Goal: Answer question/provide support: Share knowledge or assist other users

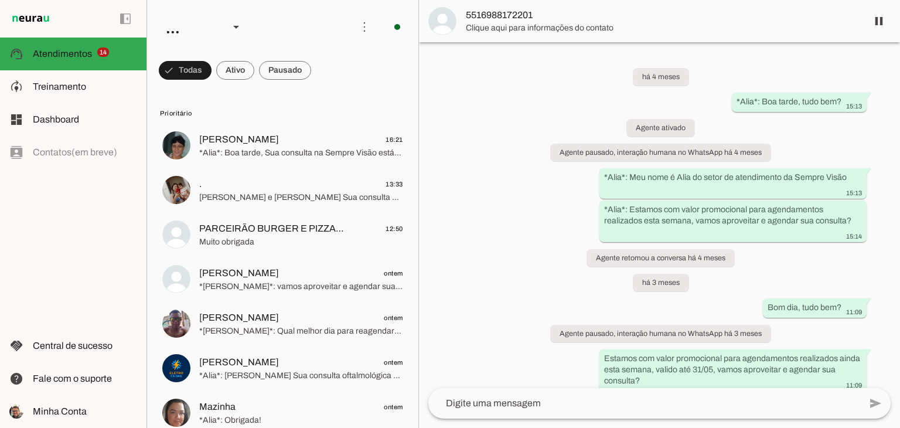
scroll to position [216, 0]
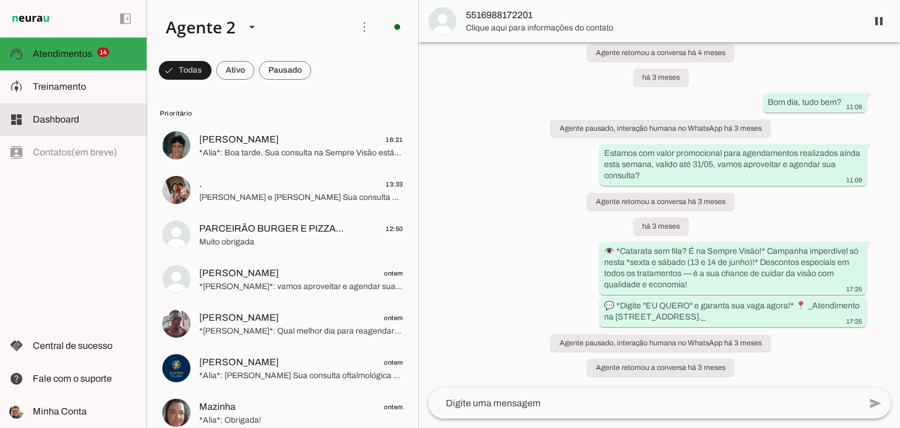
click at [52, 126] on slot at bounding box center [85, 120] width 104 height 14
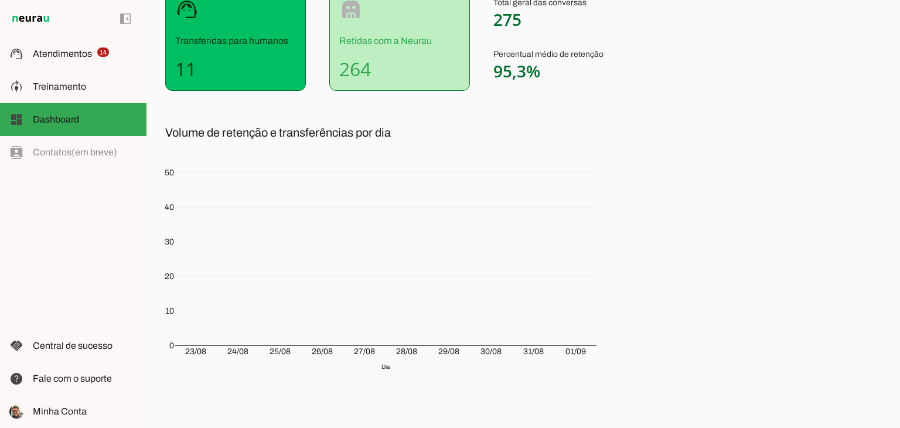
scroll to position [176, 0]
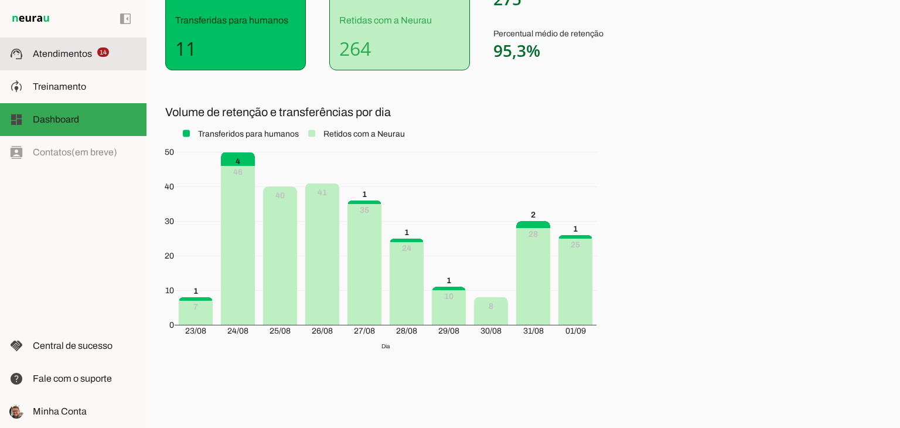
click at [72, 54] on span "Atendimentos" at bounding box center [62, 54] width 59 height 10
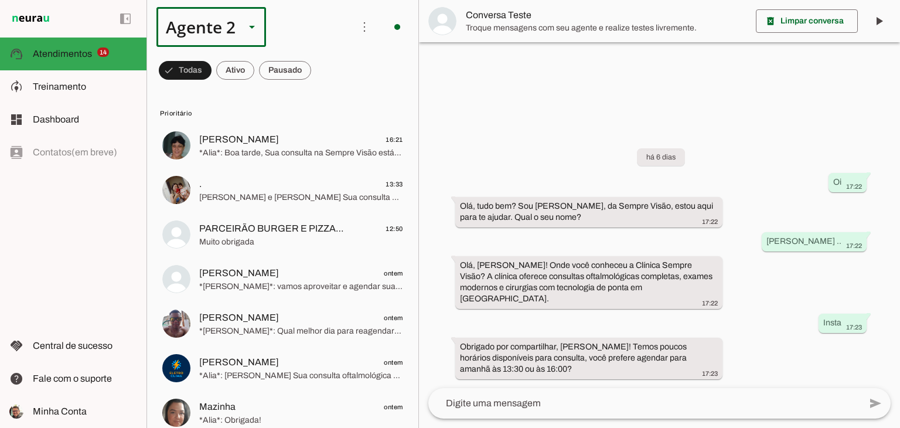
click at [249, 27] on icon at bounding box center [252, 27] width 6 height 3
click at [322, 70] on slot at bounding box center [367, 75] width 90 height 14
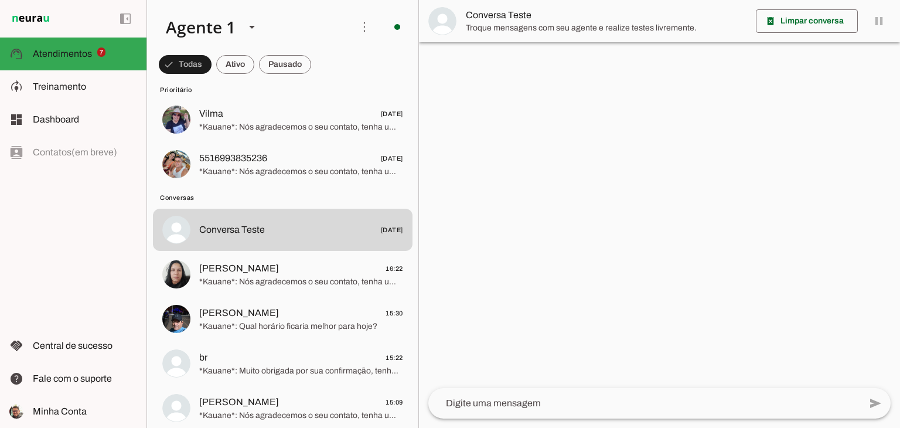
scroll to position [293, 0]
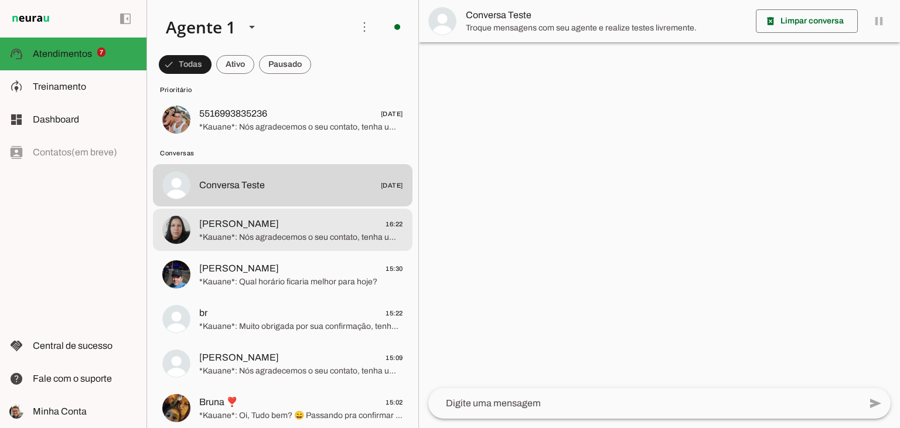
click at [288, 240] on span "*Kauane*: Nós agradecemos o seu contato, tenha um excelente dia 😊" at bounding box center [301, 238] width 204 height 12
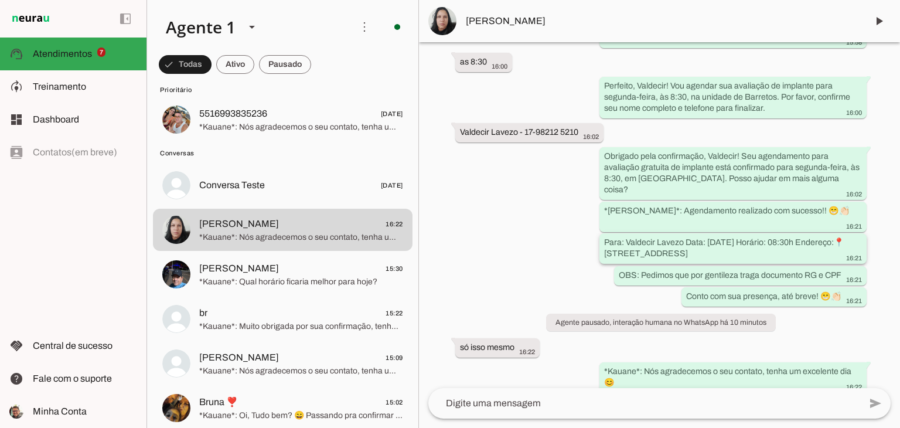
scroll to position [512, 0]
